Goal: Information Seeking & Learning: Understand process/instructions

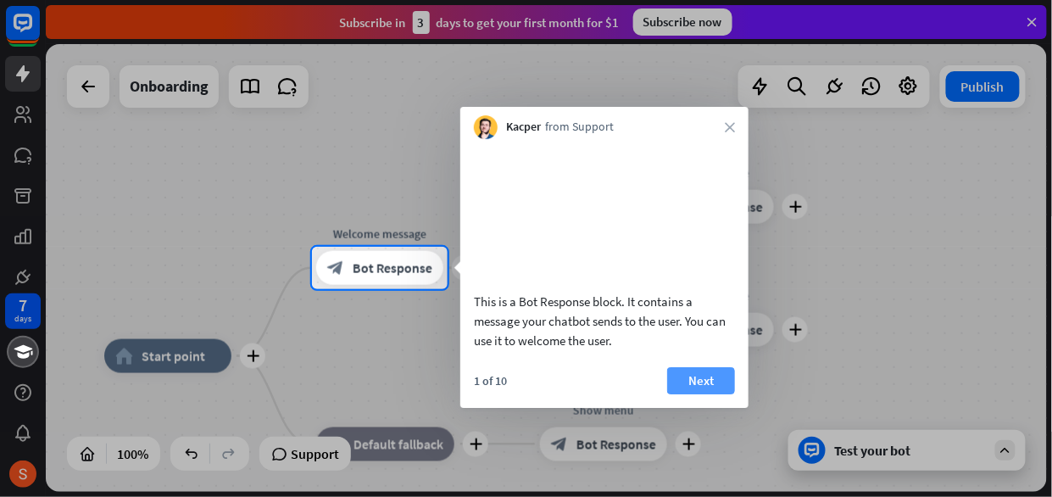
click at [717, 394] on button "Next" at bounding box center [701, 380] width 68 height 27
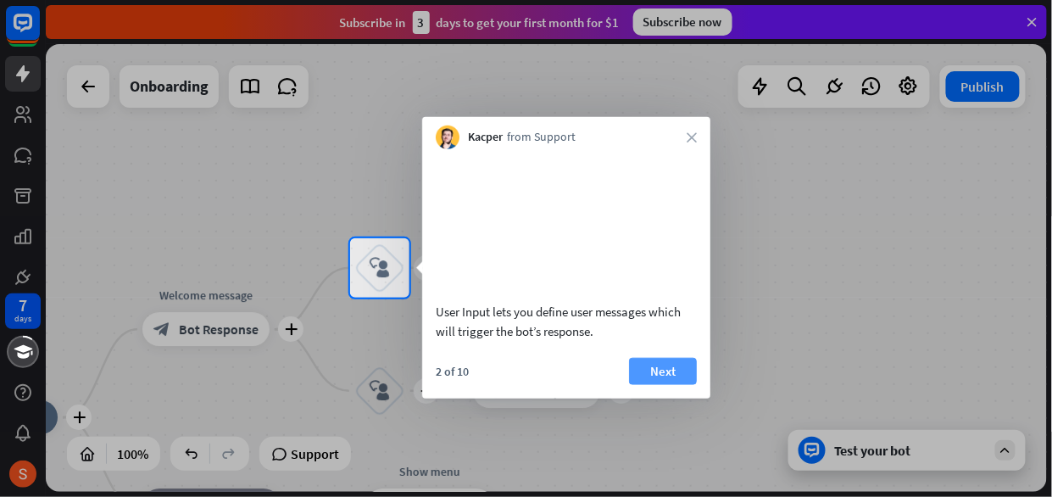
click at [684, 384] on button "Next" at bounding box center [663, 370] width 68 height 27
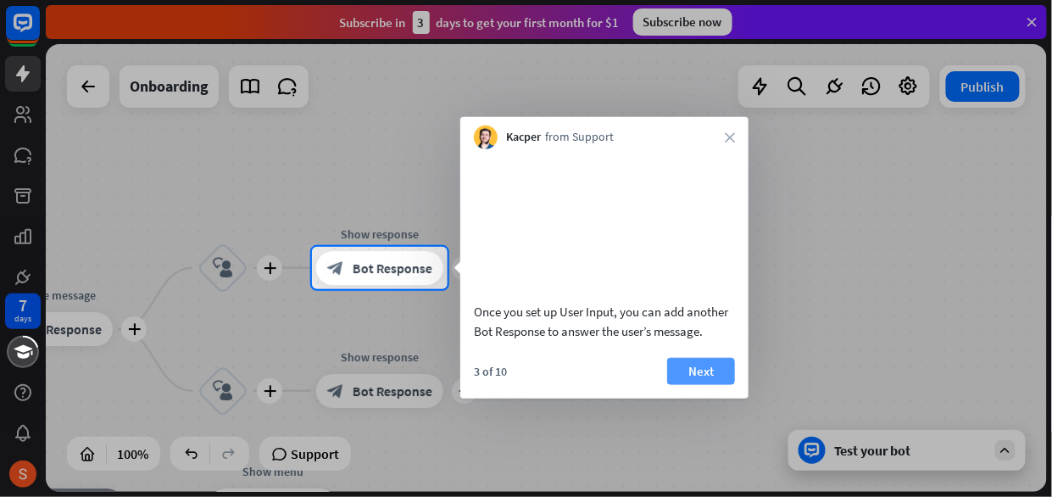
click at [690, 384] on button "Next" at bounding box center [701, 370] width 68 height 27
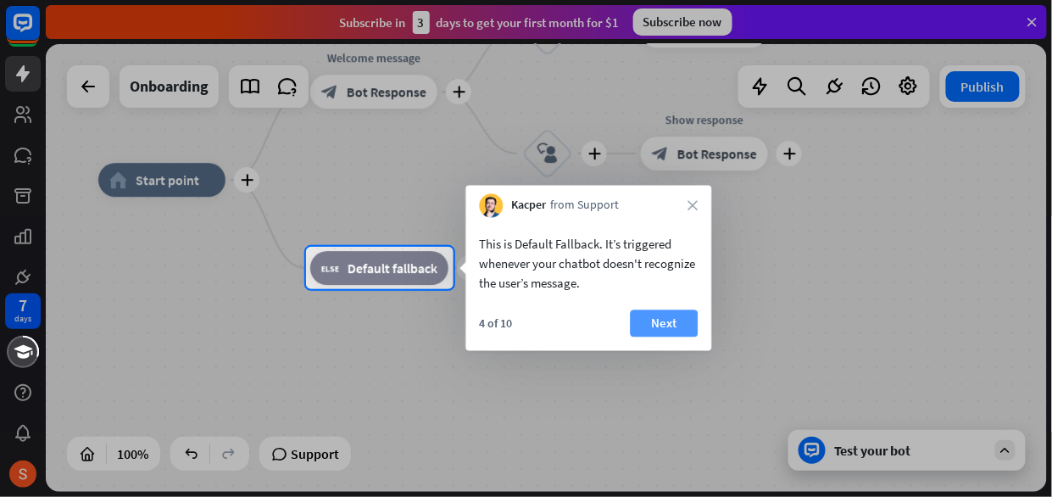
click at [676, 331] on button "Next" at bounding box center [665, 323] width 68 height 27
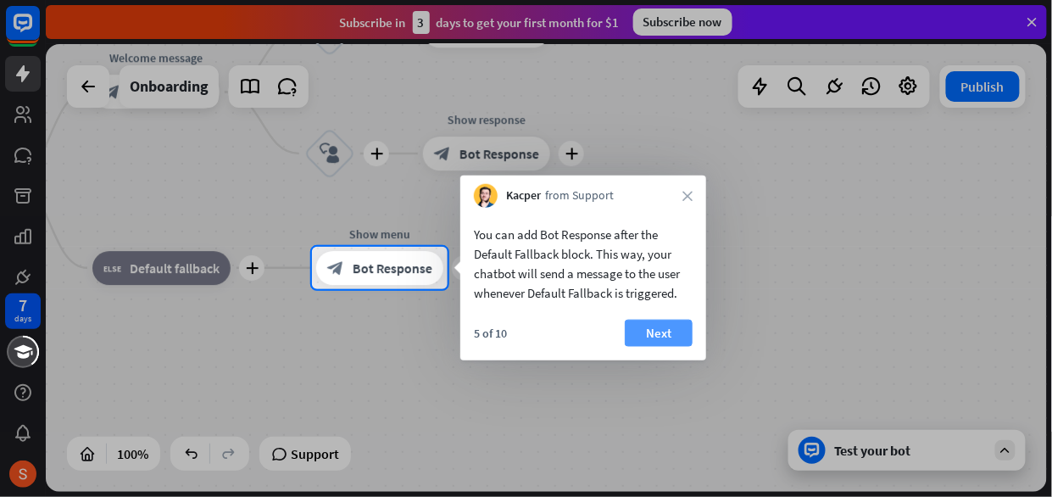
click at [663, 331] on button "Next" at bounding box center [659, 333] width 68 height 27
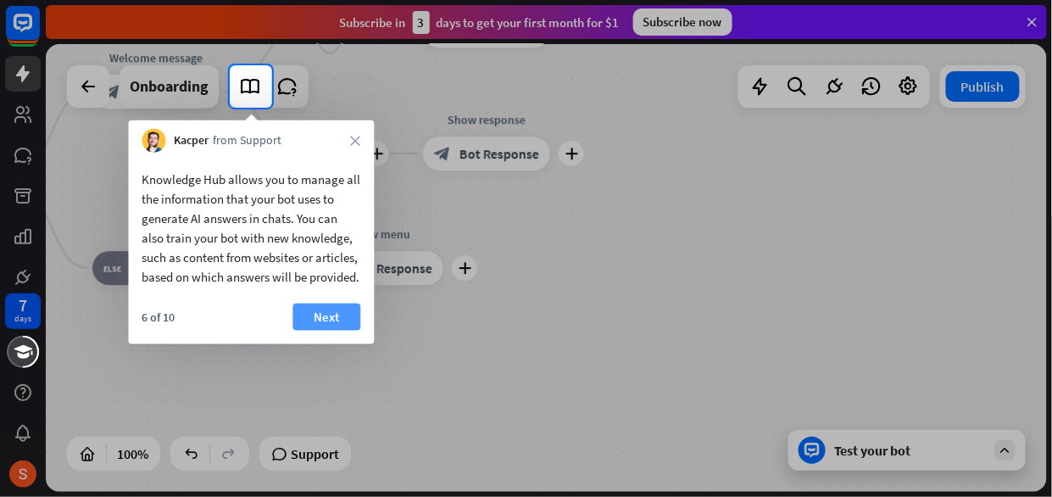
click at [315, 325] on button "Next" at bounding box center [327, 316] width 68 height 27
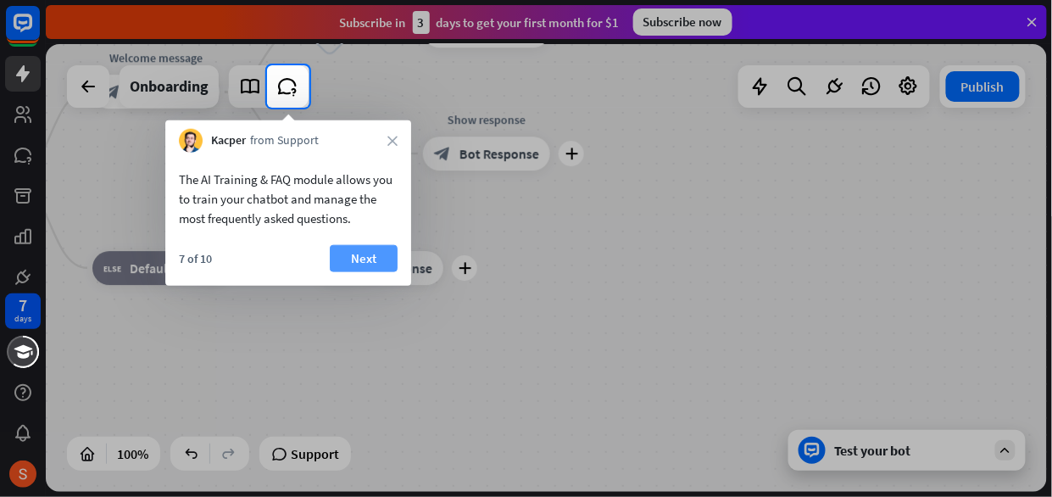
click at [381, 265] on button "Next" at bounding box center [364, 258] width 68 height 27
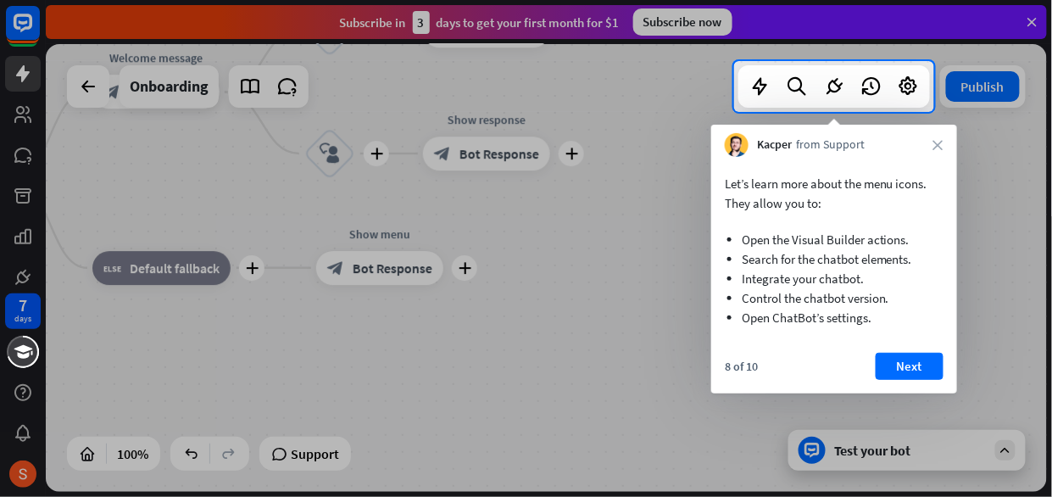
click at [919, 370] on button "Next" at bounding box center [910, 366] width 68 height 27
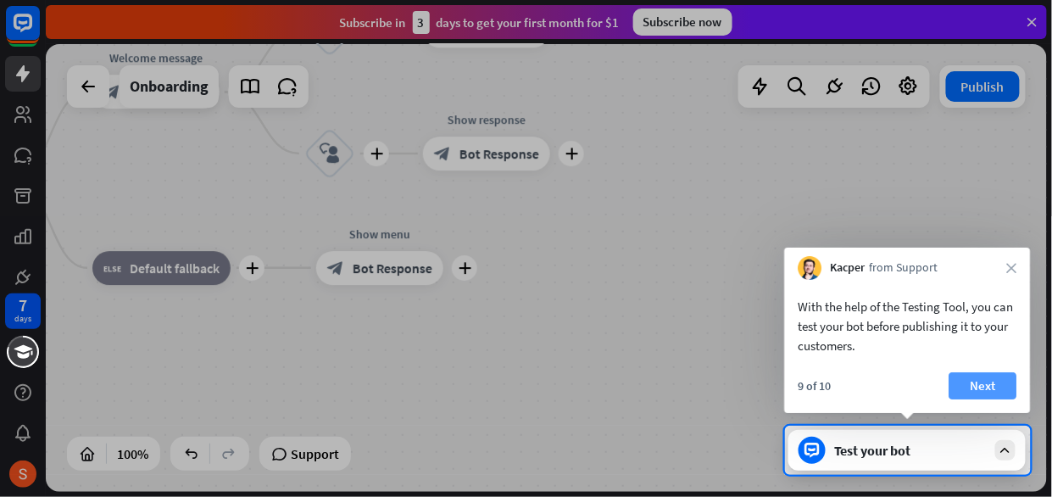
click at [983, 381] on button "Next" at bounding box center [983, 385] width 68 height 27
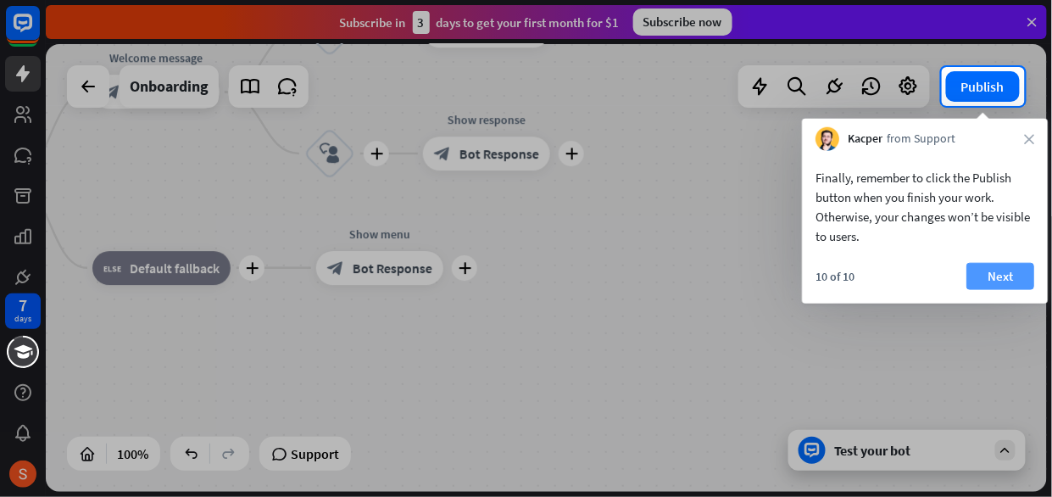
click at [999, 277] on button "Next" at bounding box center [1000, 276] width 68 height 27
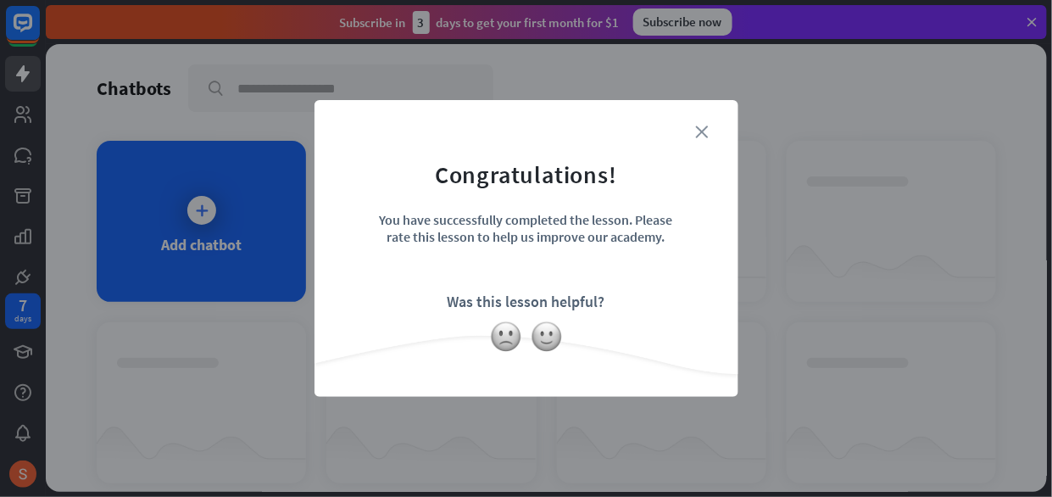
click at [701, 132] on icon "close" at bounding box center [702, 131] width 13 height 13
